Goal: Information Seeking & Learning: Learn about a topic

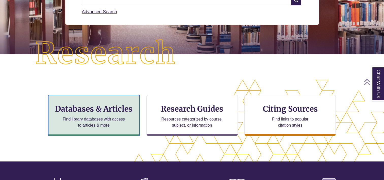
click at [97, 126] on p "Find library databases with access to articles & more" at bounding box center [94, 122] width 66 height 12
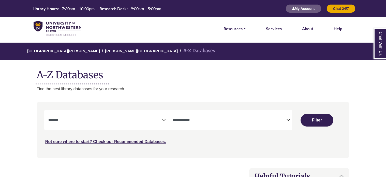
select select "Database Subject Filter"
select select "Database Types Filter"
select select "Database Subject Filter"
select select "Database Types Filter"
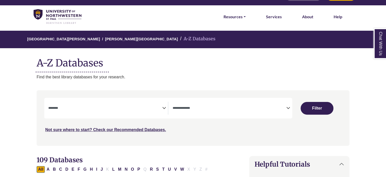
click at [140, 110] on textarea "Search" at bounding box center [105, 109] width 114 height 4
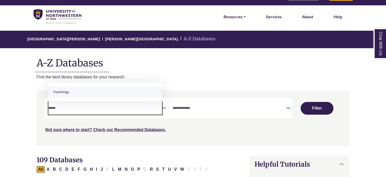
type textarea "******"
select select "*****"
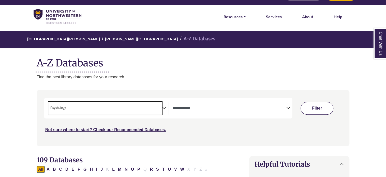
click at [307, 106] on button "Filter" at bounding box center [316, 108] width 33 height 13
select select "Database Types Filter"
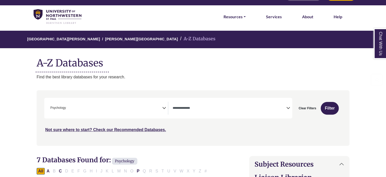
scroll to position [151, 10]
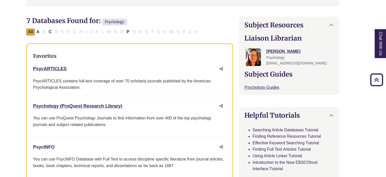
click at [41, 148] on link "PsycINFO This link opens in a new window" at bounding box center [44, 147] width 22 height 5
